Goal: Task Accomplishment & Management: Use online tool/utility

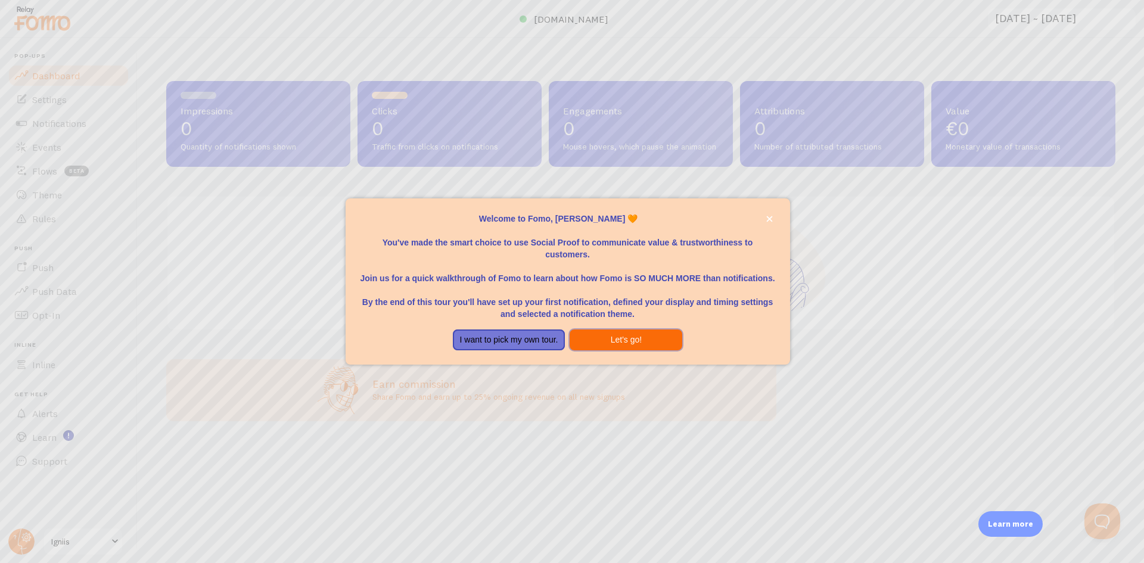
click at [624, 338] on button "Let's go!" at bounding box center [626, 339] width 113 height 21
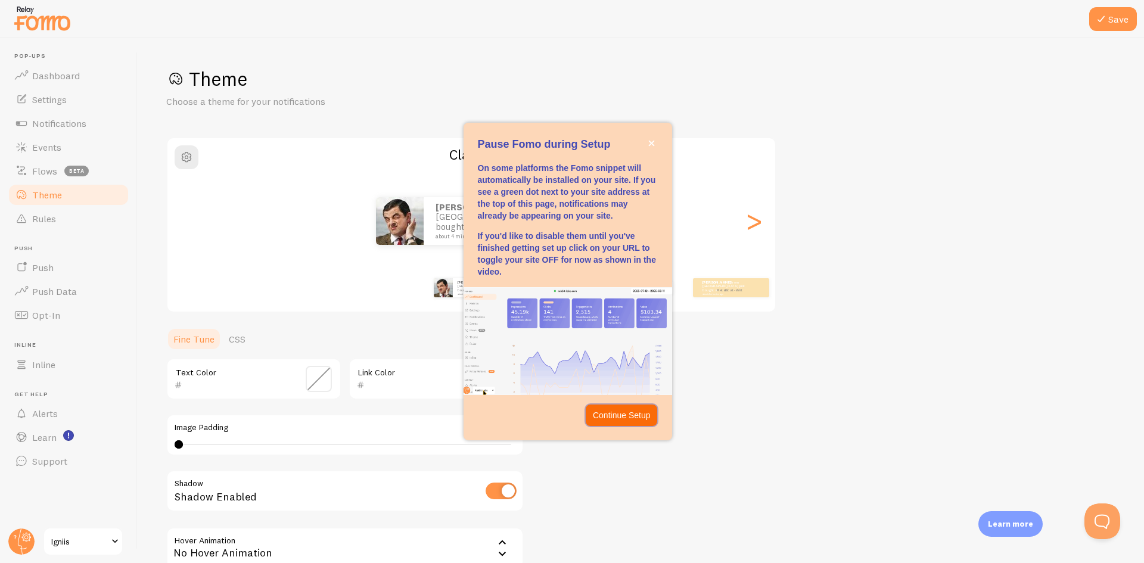
click at [636, 415] on p "Continue Setup" at bounding box center [622, 415] width 58 height 12
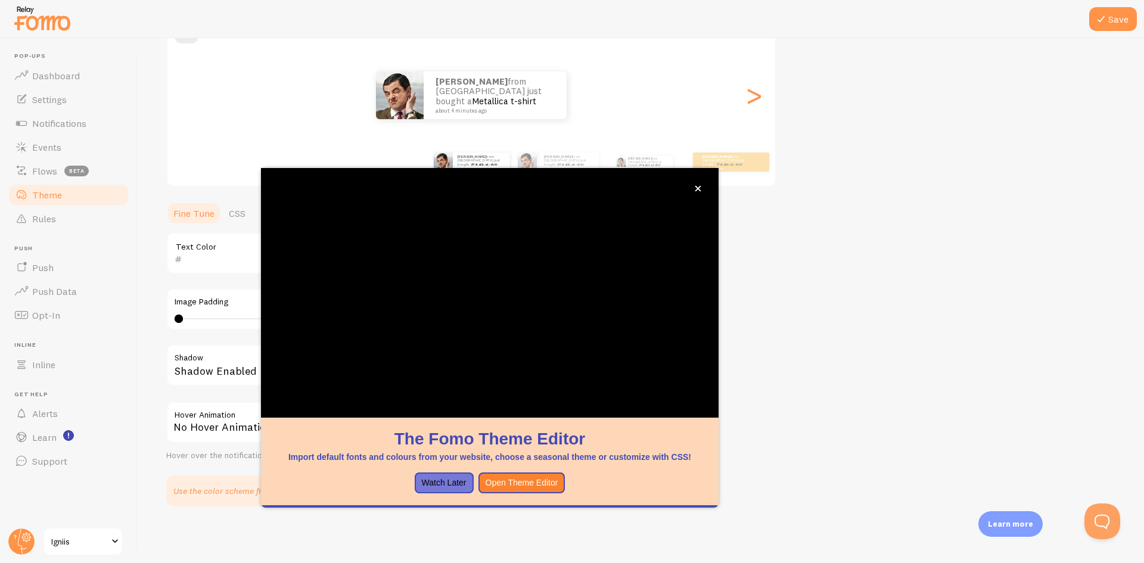
scroll to position [126, 0]
click at [506, 485] on button "Open Theme Editor" at bounding box center [521, 482] width 87 height 21
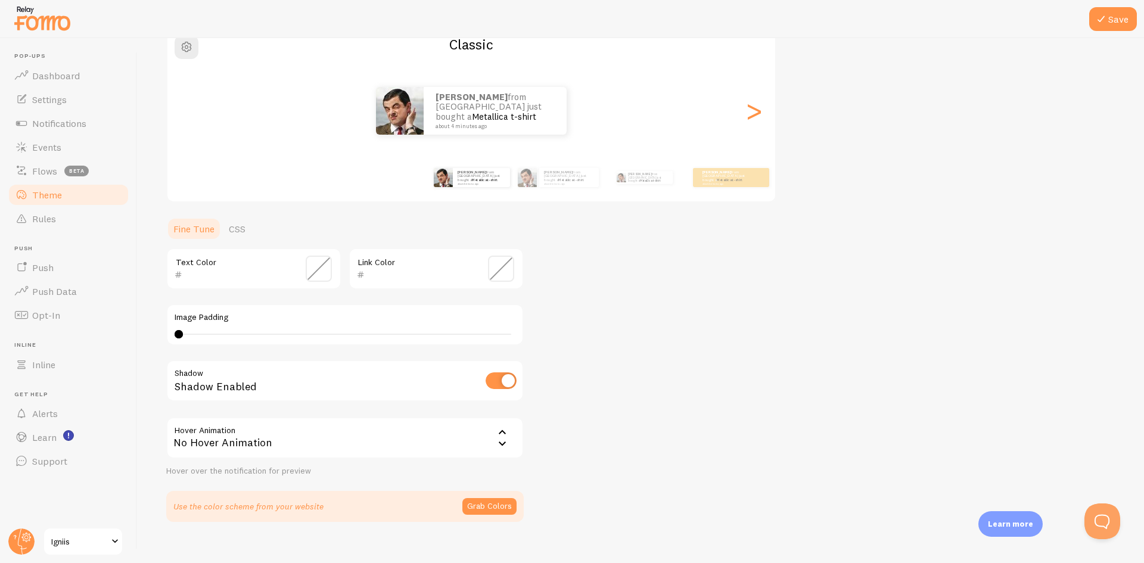
scroll to position [126, 0]
